Goal: Information Seeking & Learning: Learn about a topic

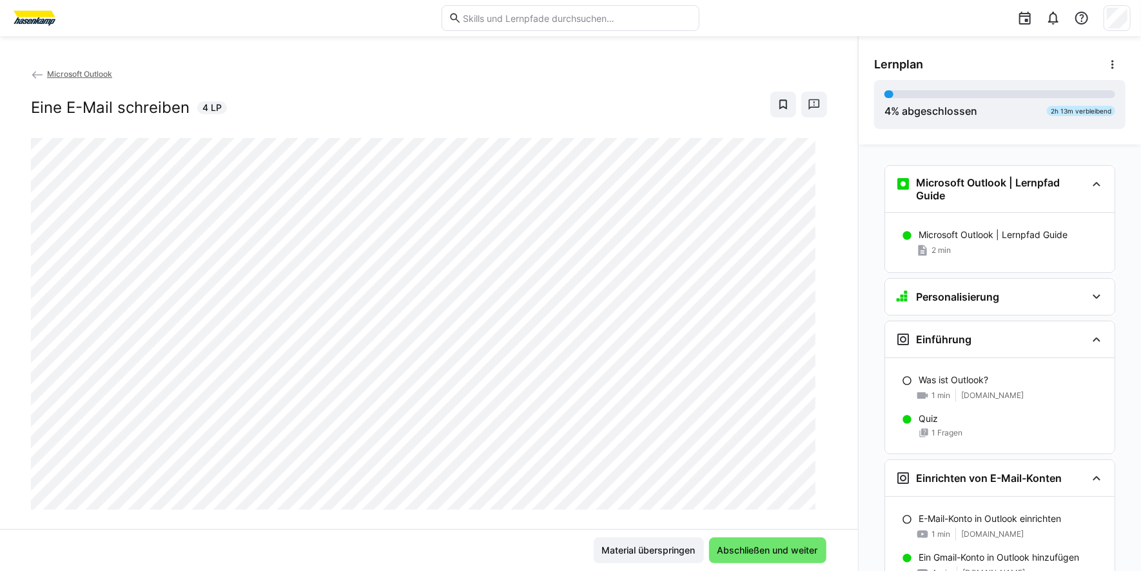
scroll to position [745, 0]
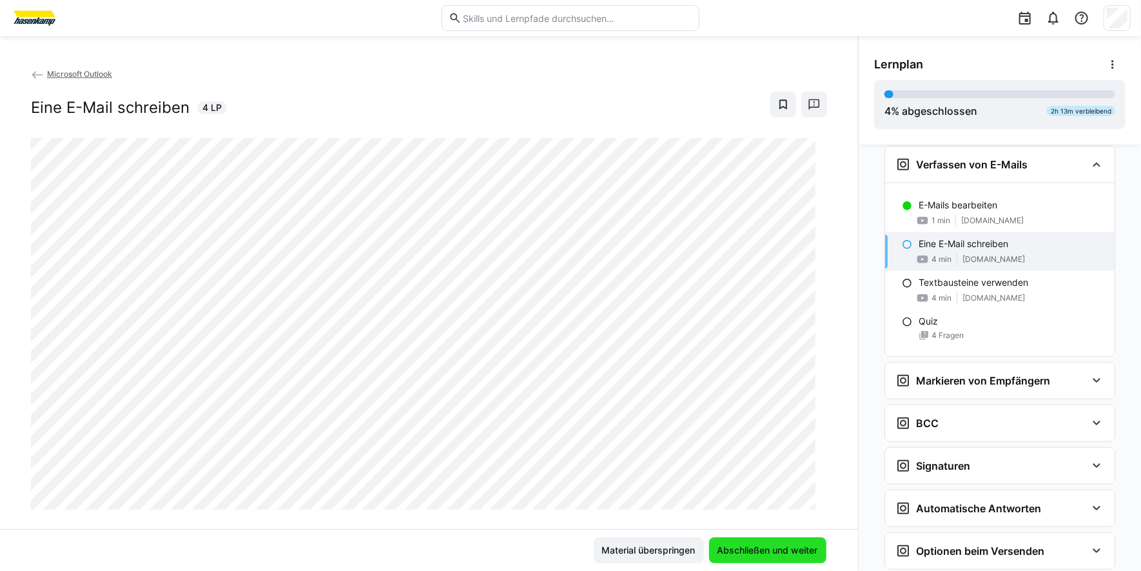
click at [759, 549] on span "Abschließen und weiter" at bounding box center [768, 550] width 104 height 13
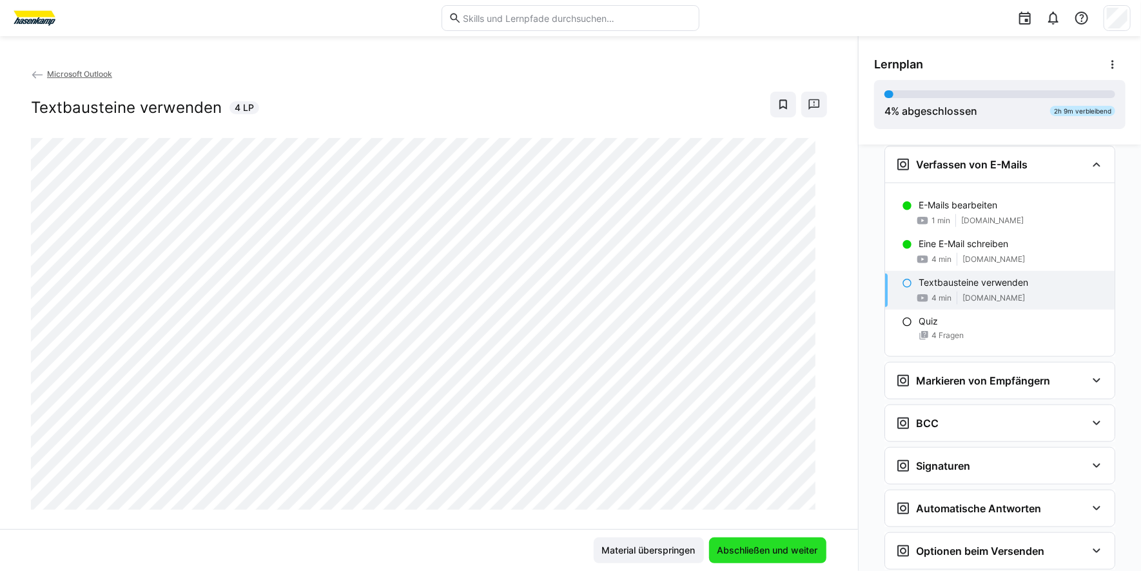
click at [742, 555] on span "Abschließen und weiter" at bounding box center [768, 550] width 104 height 13
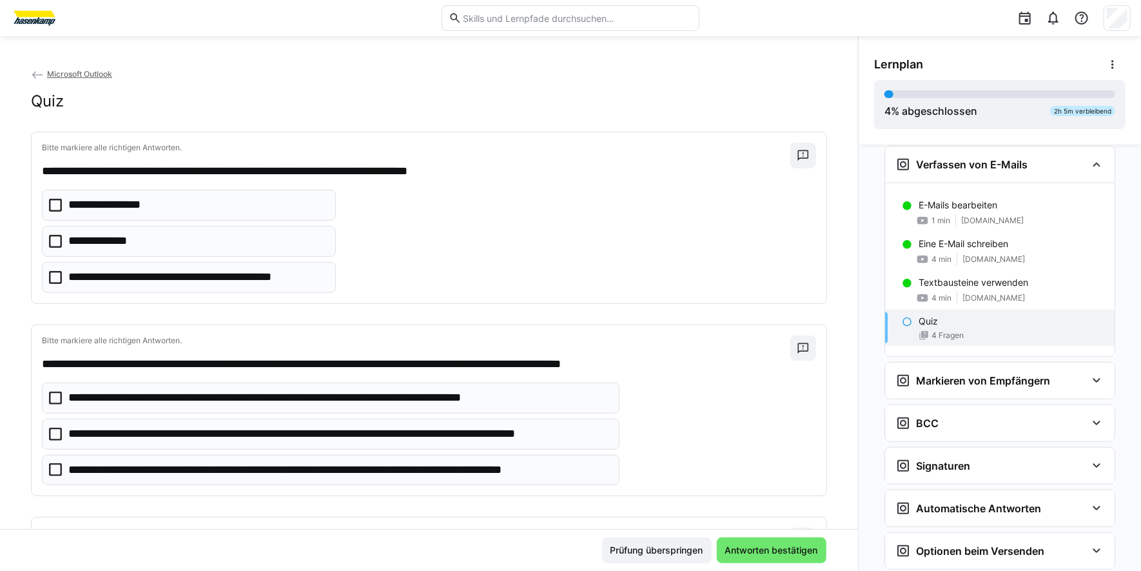
click at [55, 275] on icon at bounding box center [55, 277] width 13 height 13
click at [55, 206] on icon at bounding box center [55, 205] width 13 height 13
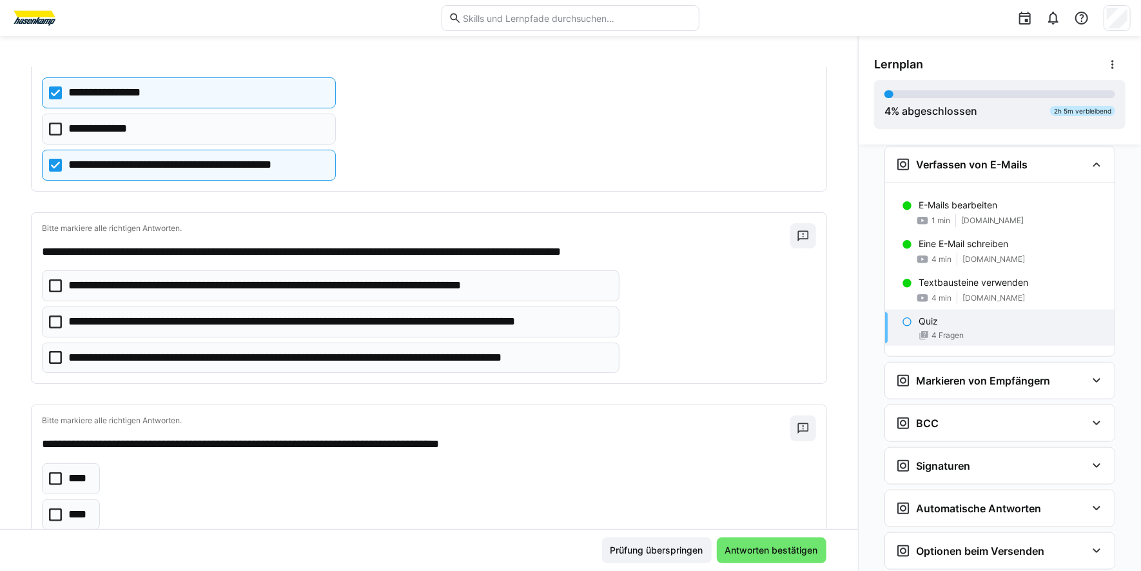
scroll to position [128, 0]
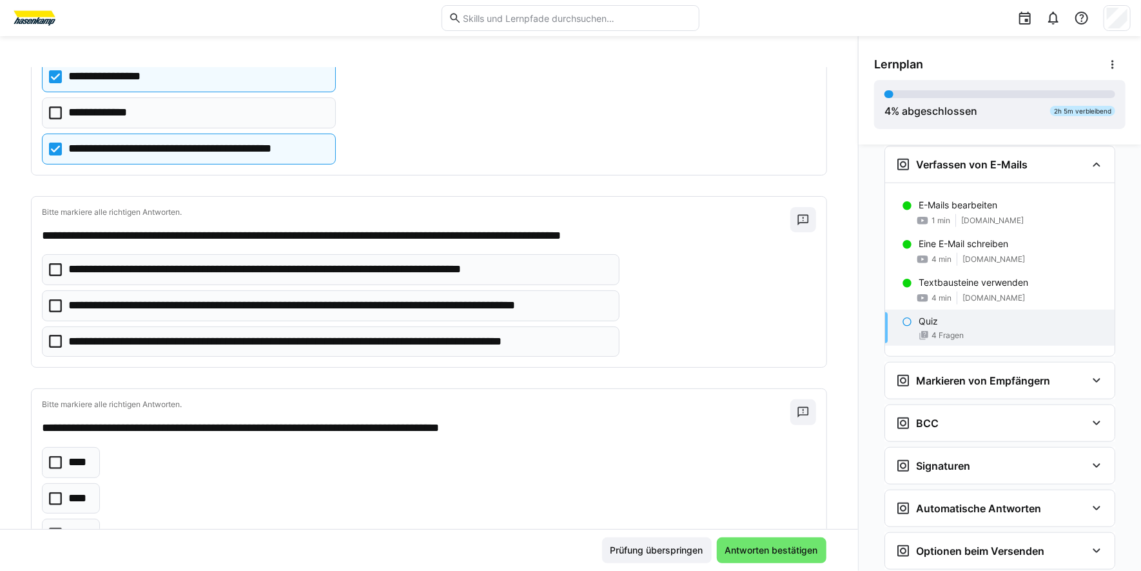
click at [55, 306] on icon at bounding box center [55, 305] width 13 height 13
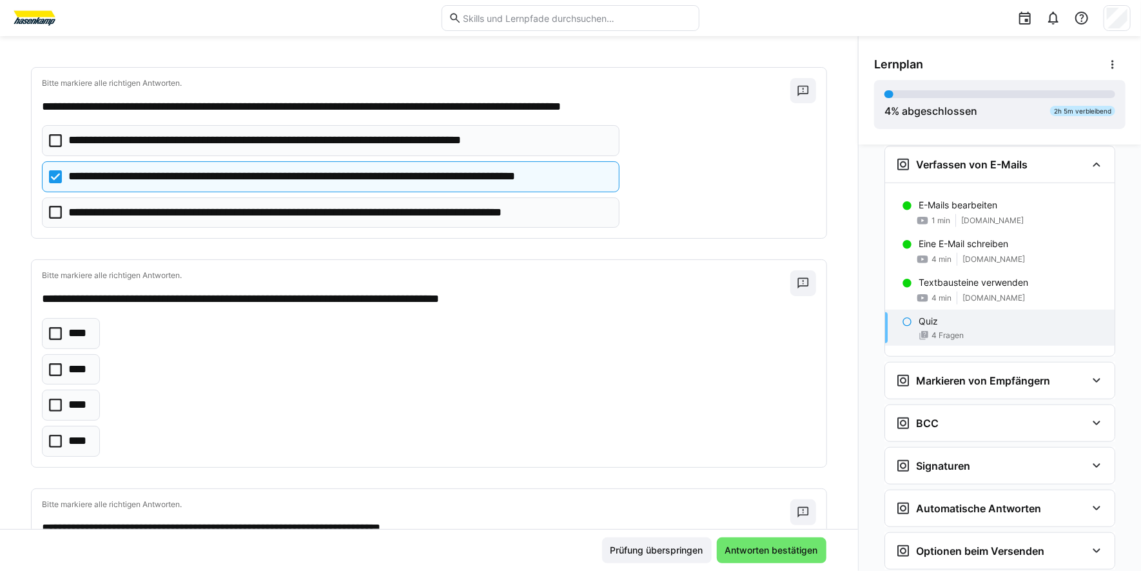
scroll to position [322, 0]
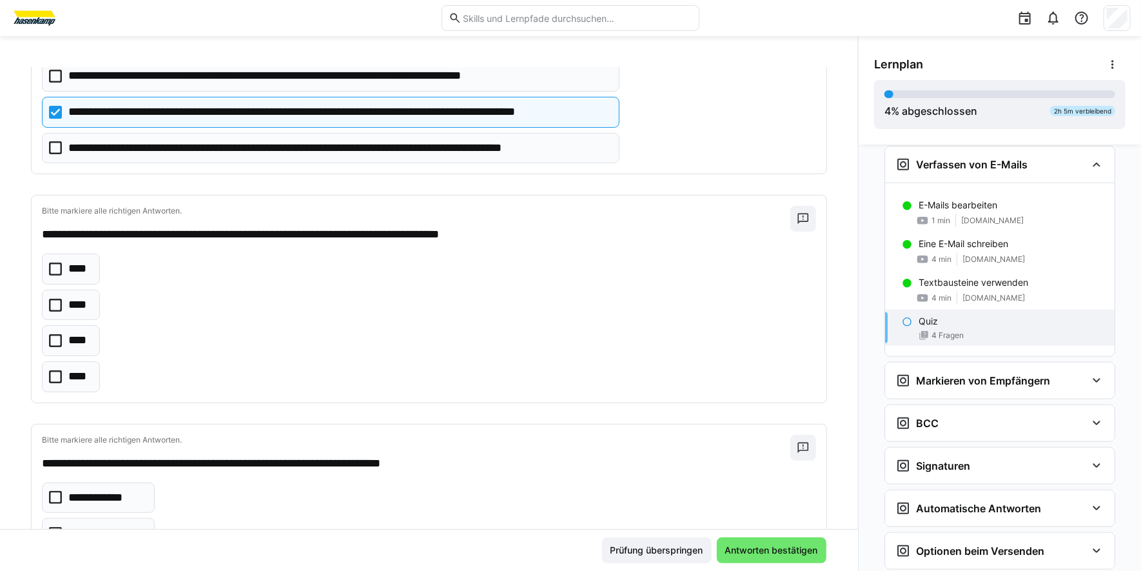
click at [55, 374] on icon at bounding box center [55, 376] width 13 height 13
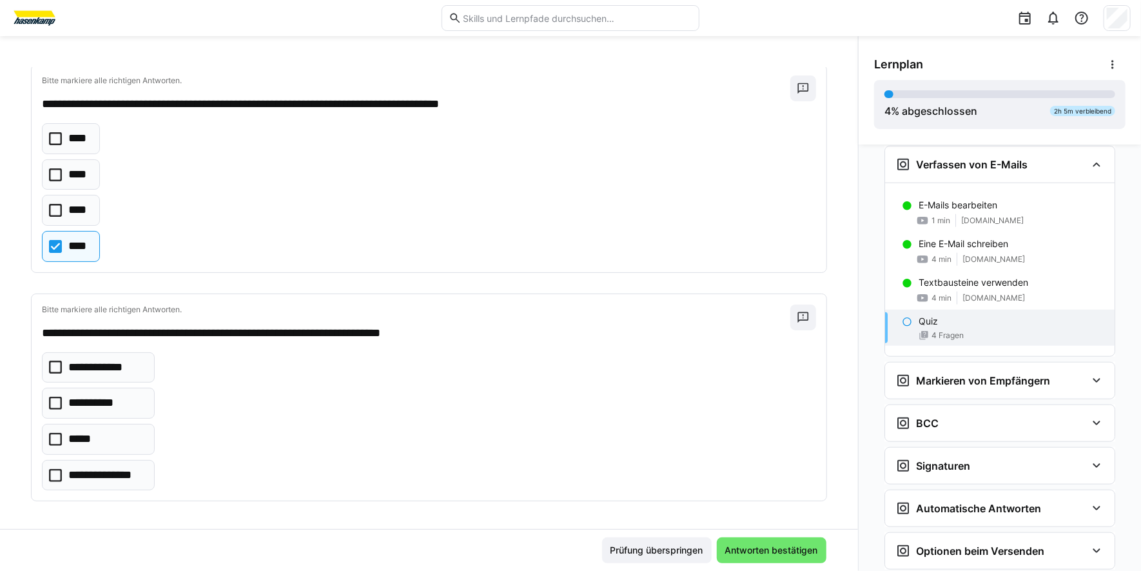
scroll to position [453, 0]
click at [54, 471] on icon at bounding box center [55, 474] width 13 height 13
click at [733, 548] on span "Antworten bestätigen" at bounding box center [772, 550] width 97 height 13
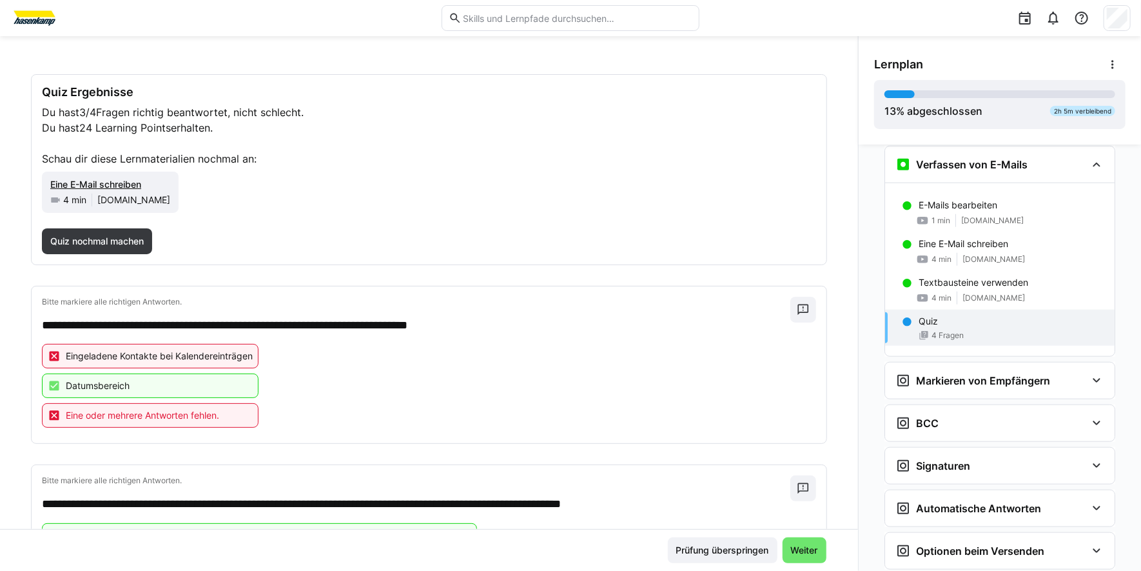
scroll to position [38, 0]
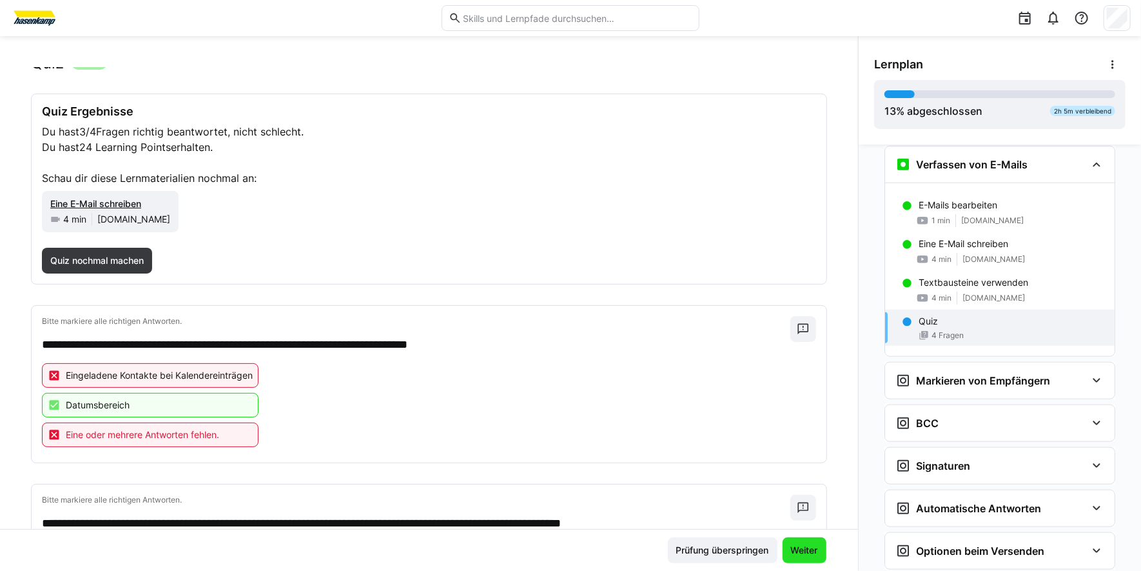
click at [794, 549] on span "Weiter" at bounding box center [804, 550] width 31 height 13
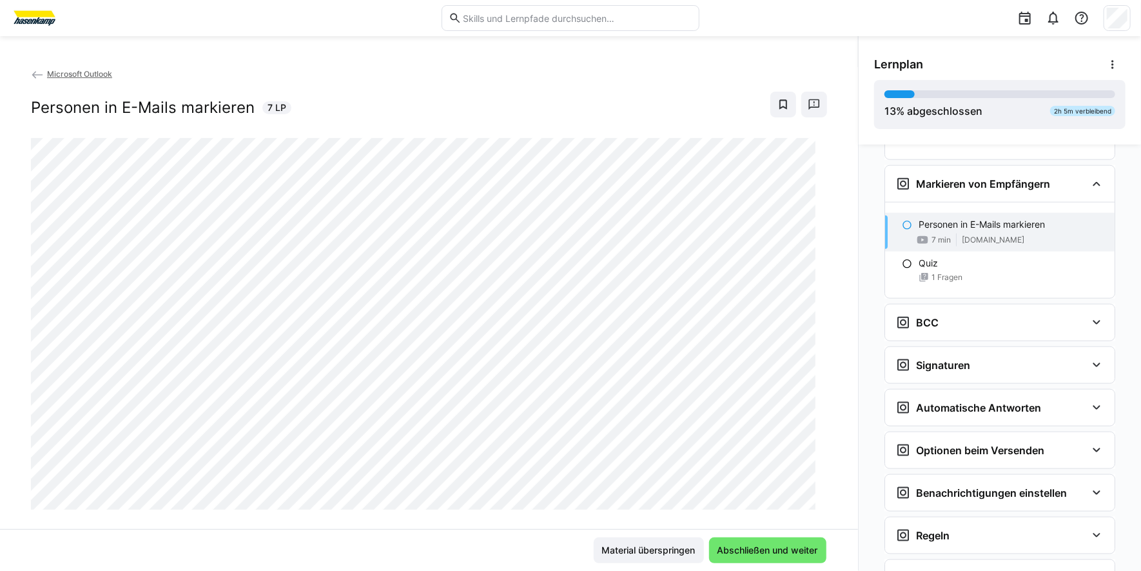
scroll to position [962, 0]
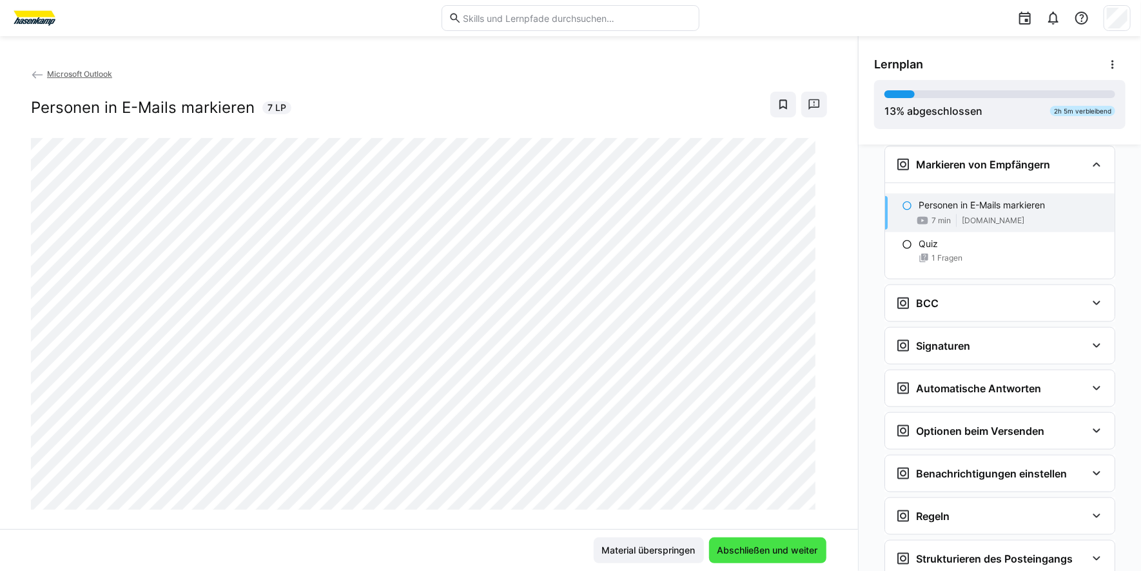
click at [777, 548] on span "Abschließen und weiter" at bounding box center [768, 550] width 104 height 13
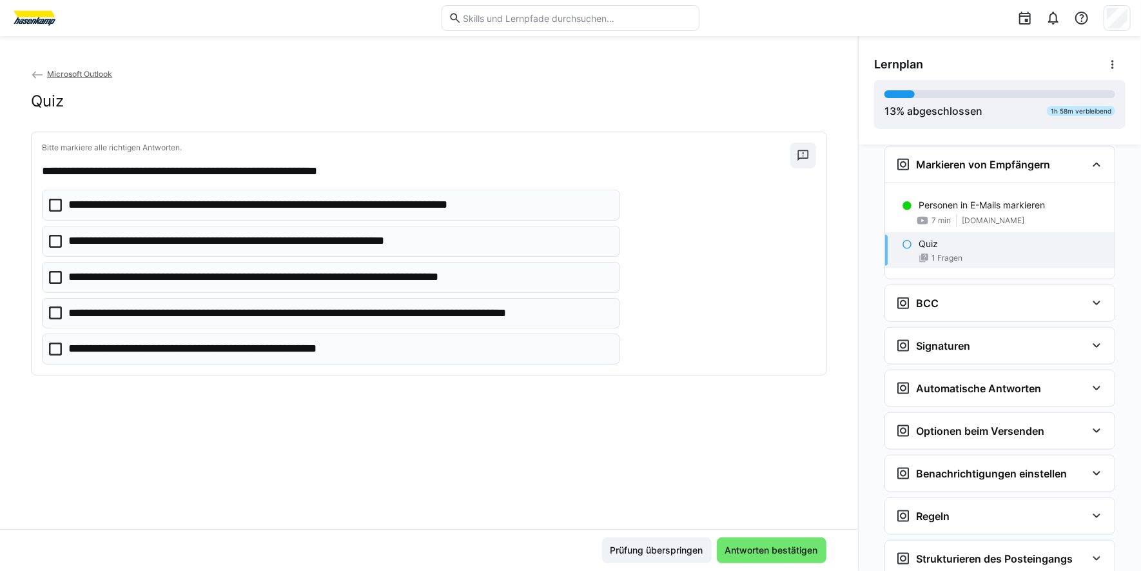
click at [54, 349] on icon at bounding box center [55, 348] width 13 height 13
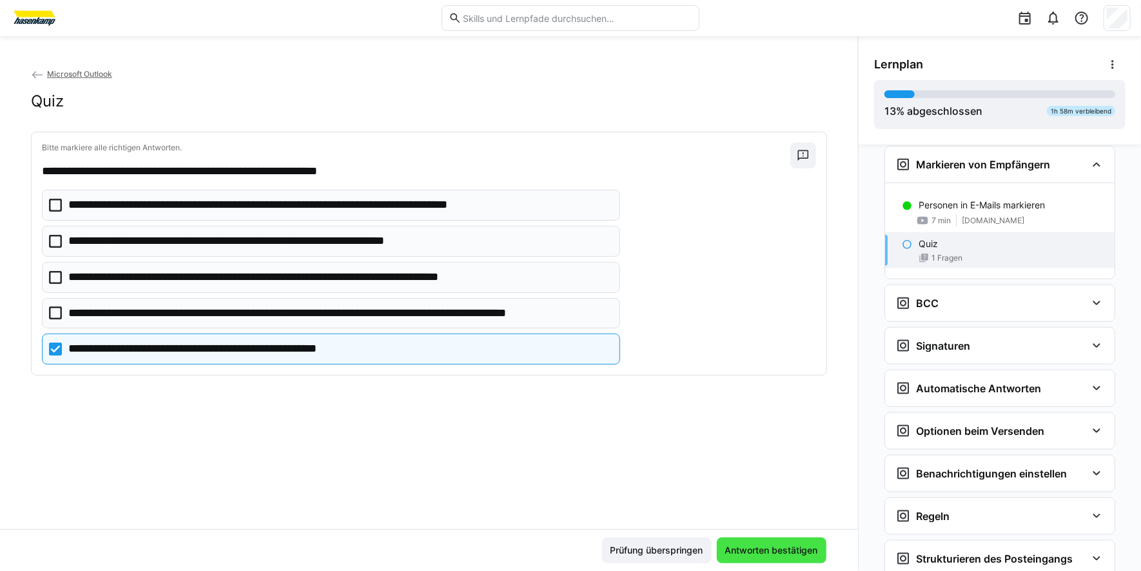
click at [755, 548] on span "Antworten bestätigen" at bounding box center [772, 550] width 97 height 13
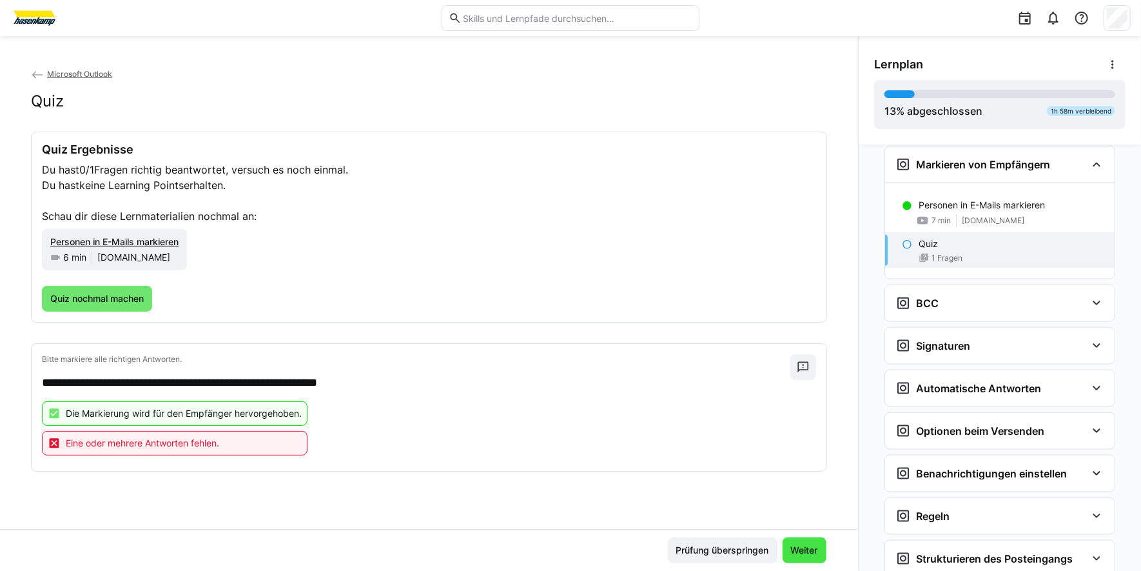
click at [790, 552] on span "Weiter" at bounding box center [804, 550] width 31 height 13
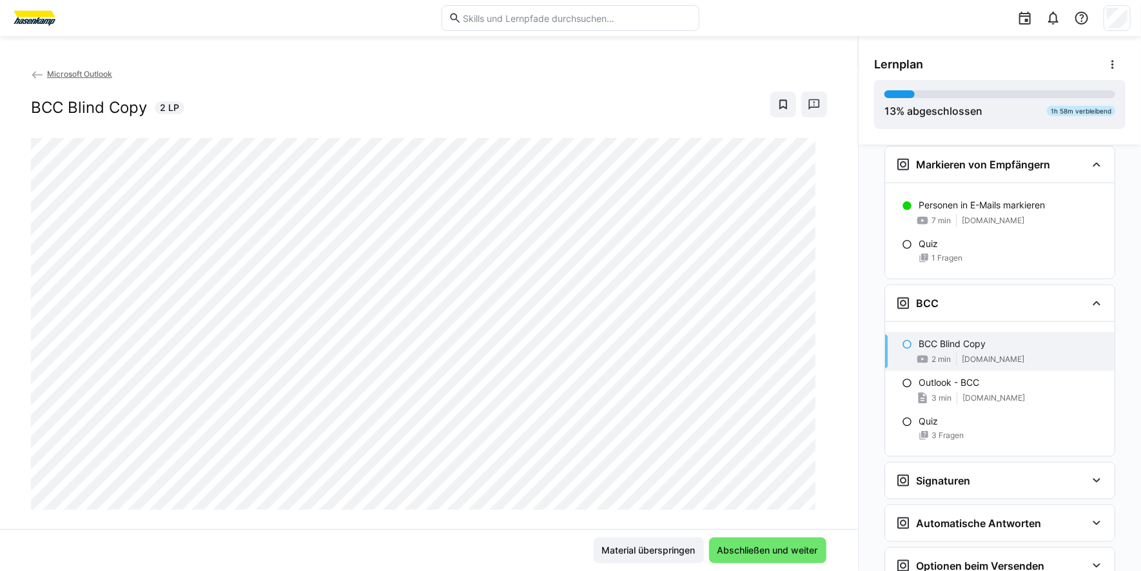
scroll to position [1100, 0]
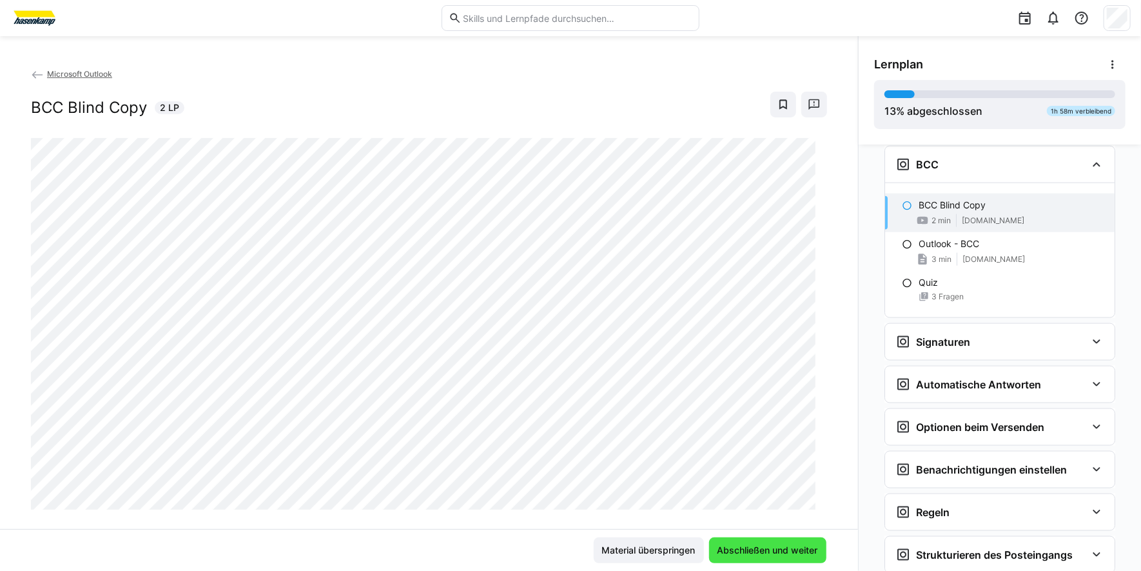
click at [762, 548] on span "Abschließen und weiter" at bounding box center [768, 550] width 104 height 13
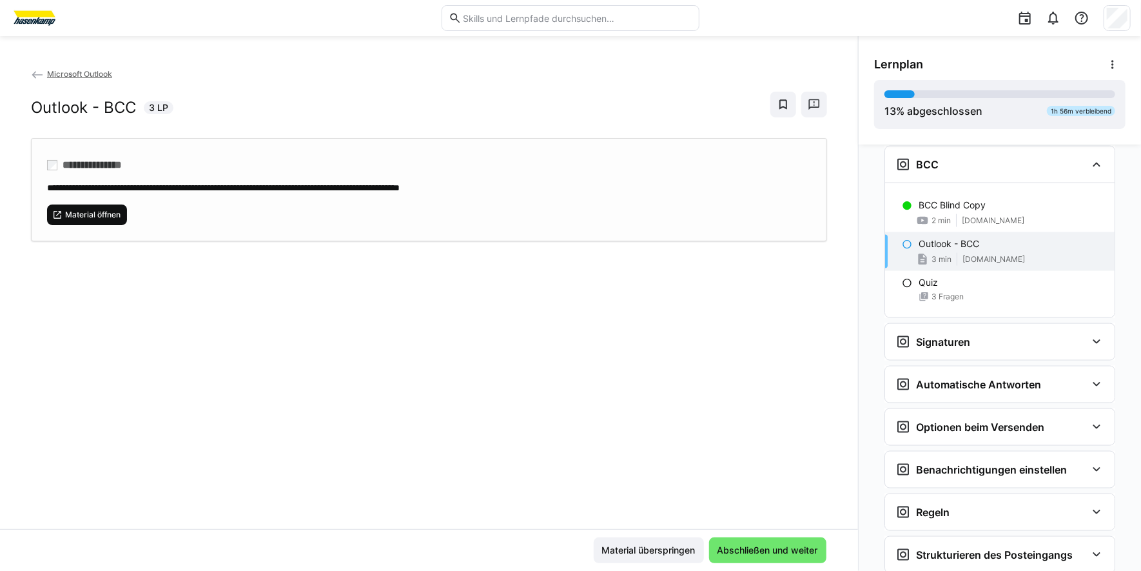
click at [93, 210] on span "Material öffnen" at bounding box center [93, 215] width 58 height 10
click at [773, 544] on span "Abschließen und weiter" at bounding box center [768, 550] width 104 height 13
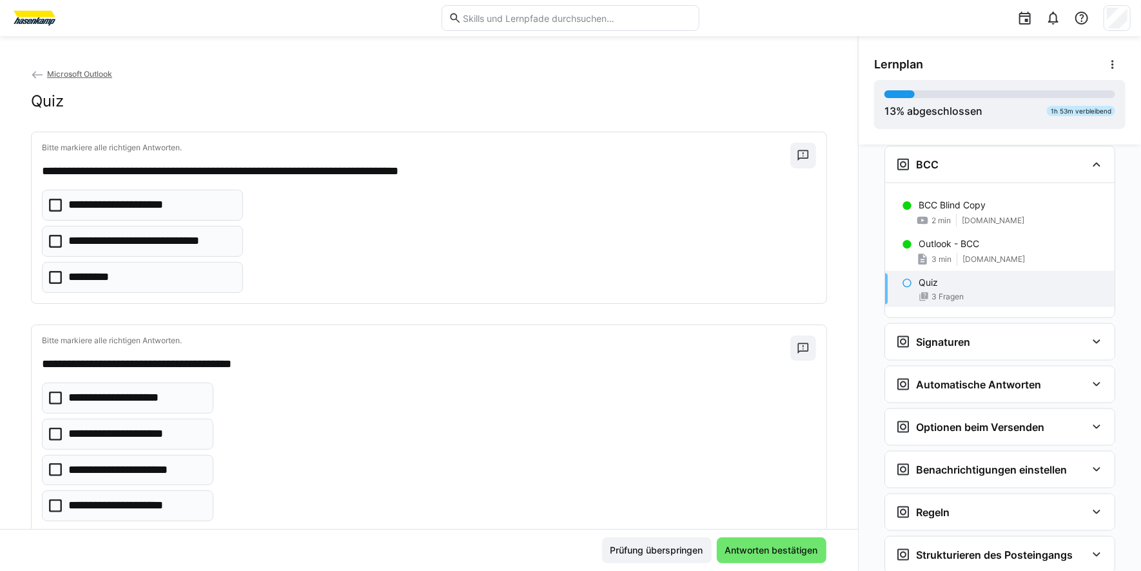
click at [48, 204] on eds-checkbox "**********" at bounding box center [142, 205] width 201 height 31
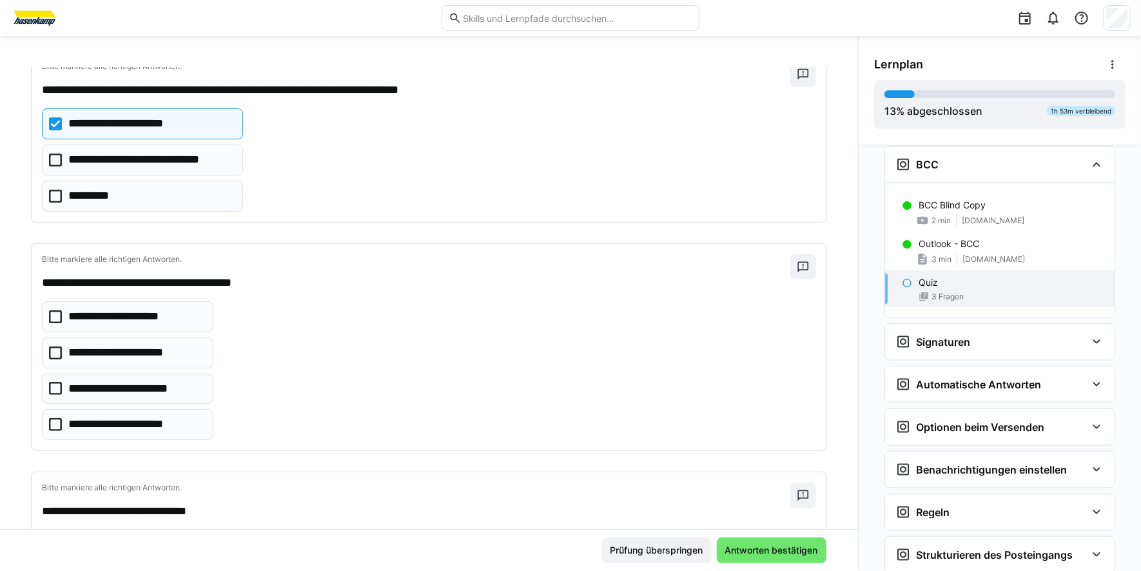
scroll to position [128, 0]
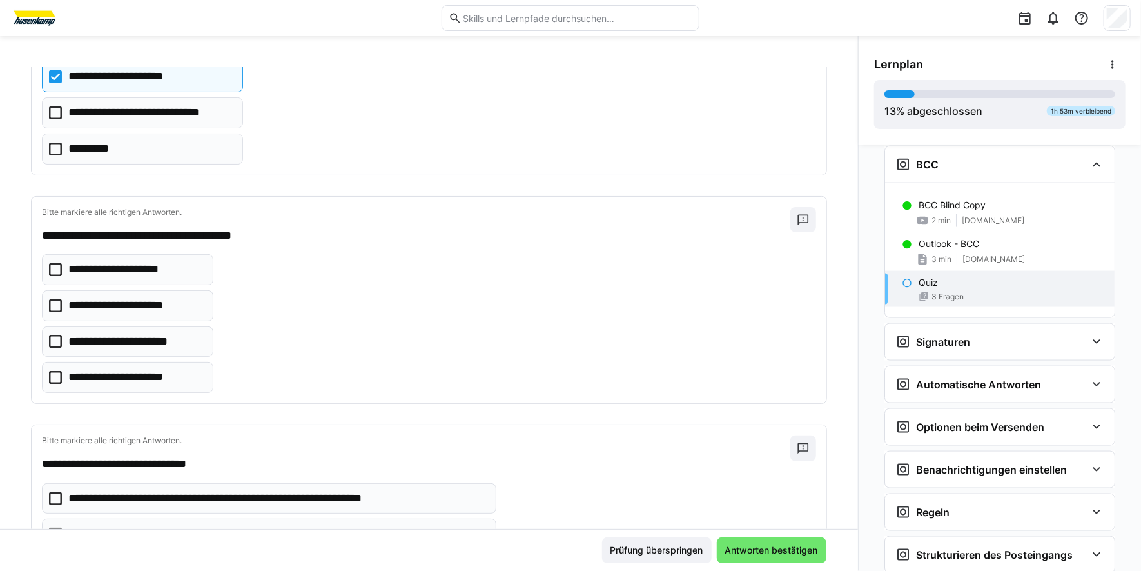
click at [55, 374] on icon at bounding box center [55, 377] width 13 height 13
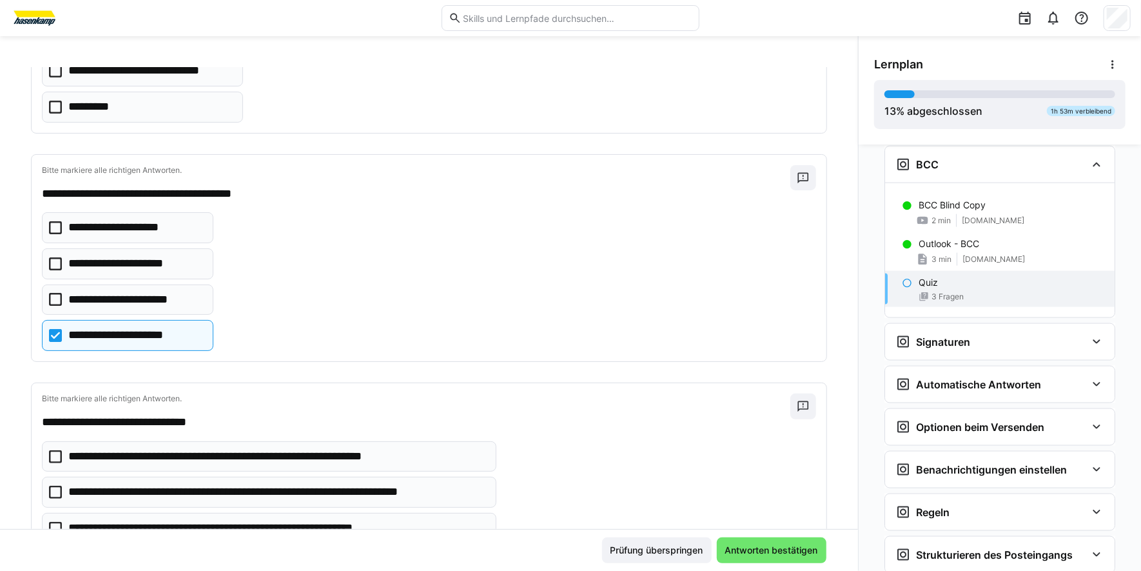
scroll to position [261, 0]
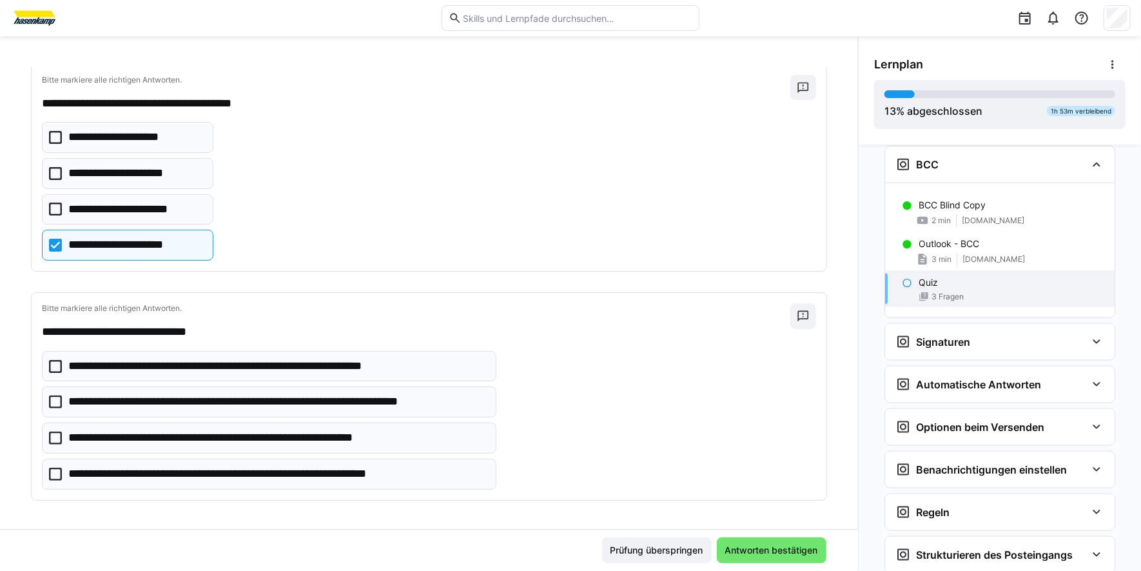
click at [55, 471] on icon at bounding box center [55, 474] width 13 height 13
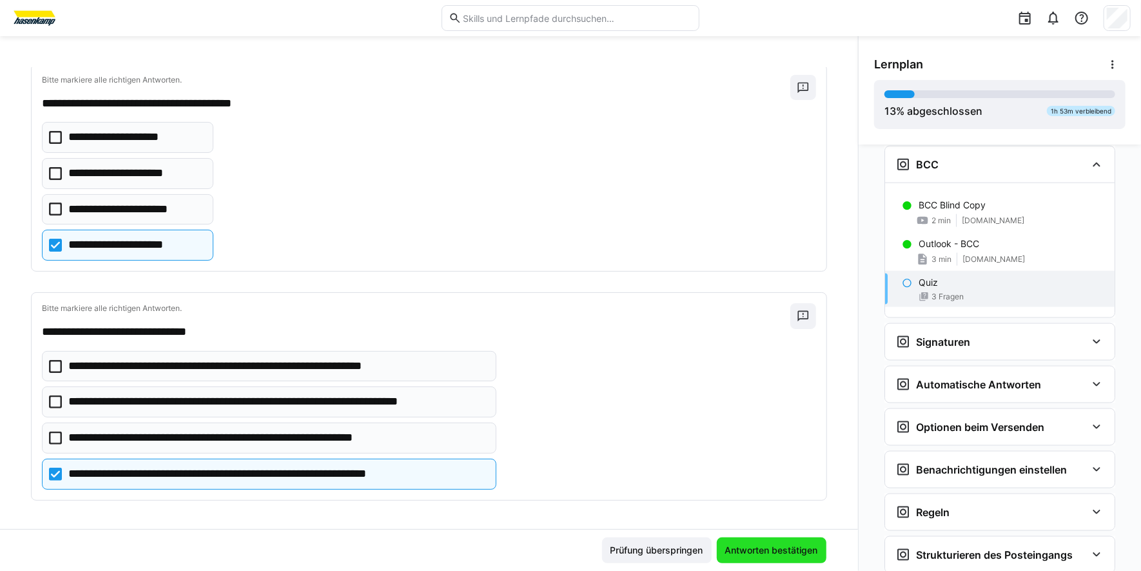
click at [748, 553] on span "Antworten bestätigen" at bounding box center [772, 550] width 97 height 13
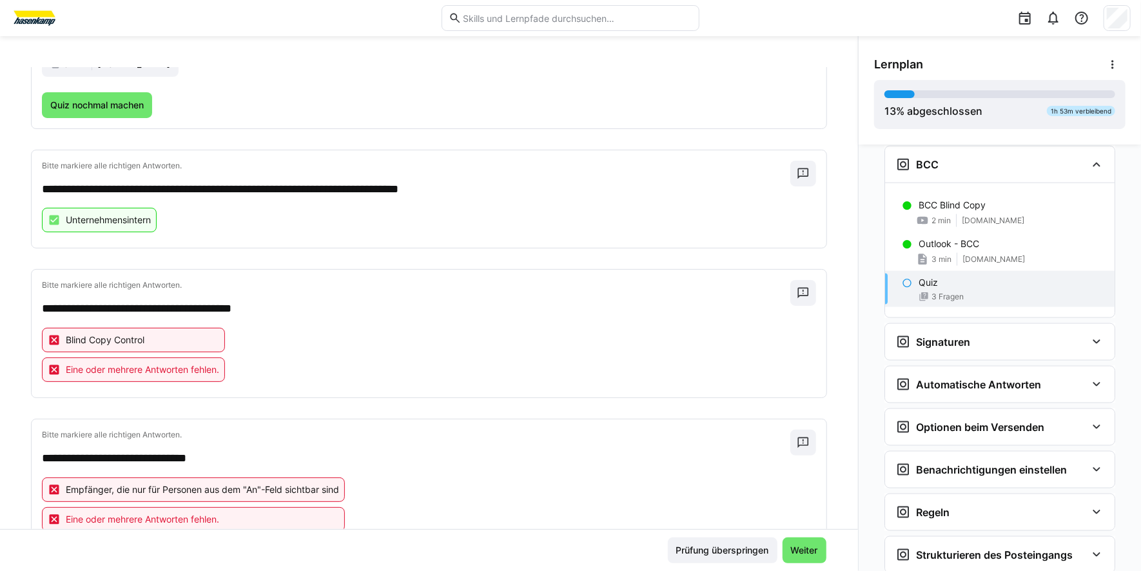
scroll to position [241, 0]
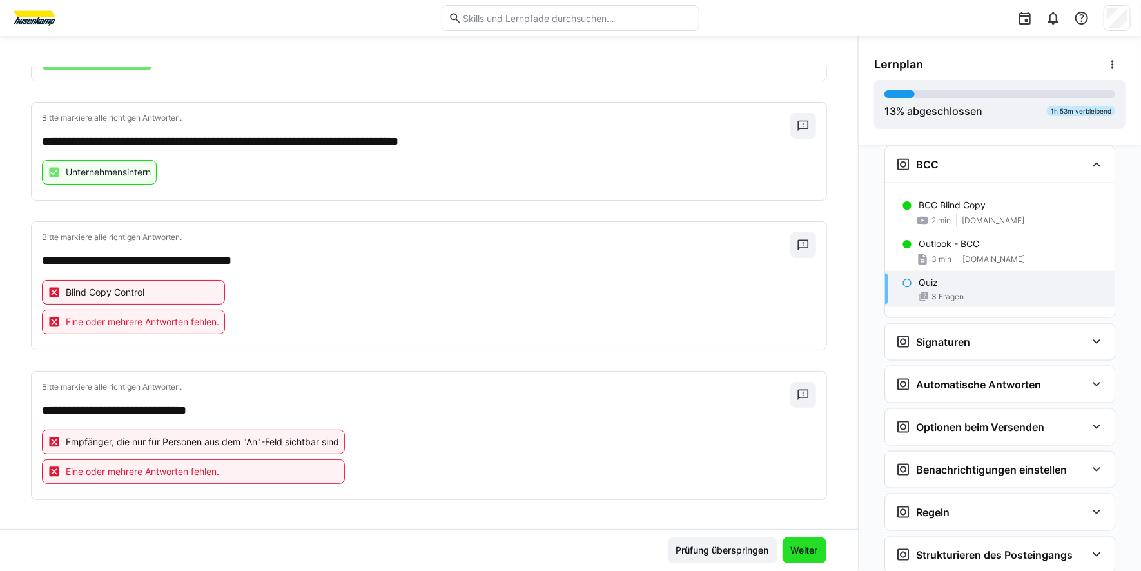
click at [807, 557] on span "Weiter" at bounding box center [805, 550] width 44 height 26
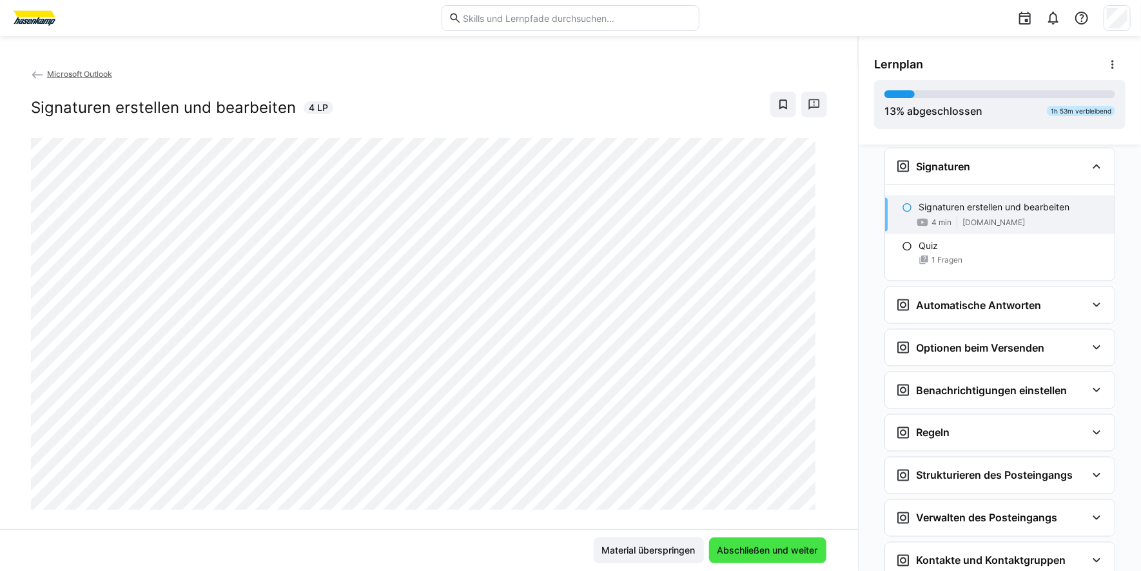
scroll to position [1278, 0]
